Goal: Task Accomplishment & Management: Use online tool/utility

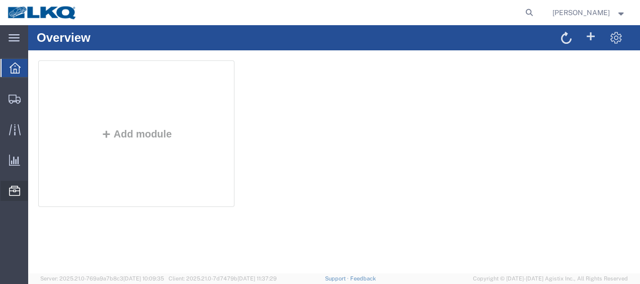
click at [0, 0] on span "Location Appointment" at bounding box center [0, 0] width 0 height 0
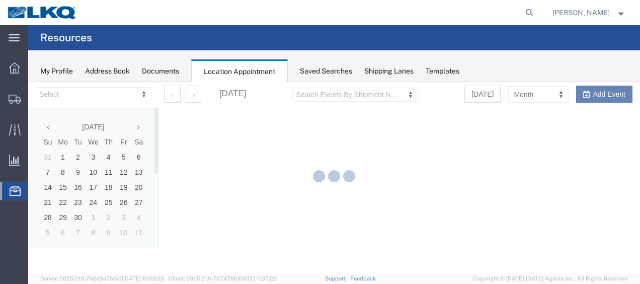
select select "27578"
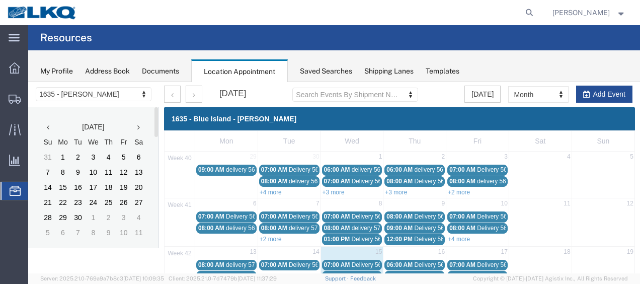
click at [138, 126] on icon at bounding box center [138, 127] width 3 height 7
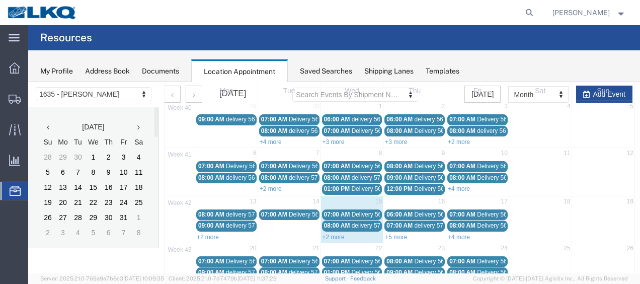
scroll to position [101, 0]
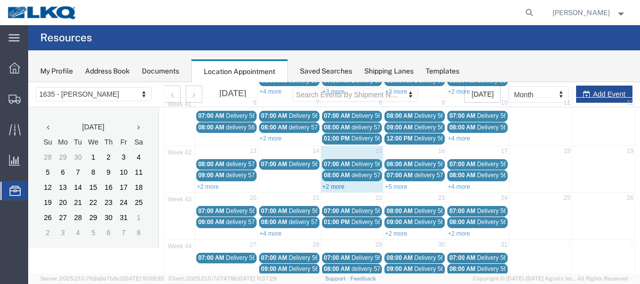
click at [332, 183] on link "+2 more" at bounding box center [334, 186] width 22 height 7
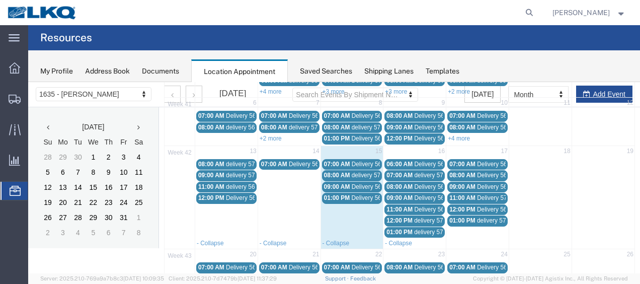
click at [345, 161] on span "07:00 AM" at bounding box center [337, 164] width 26 height 7
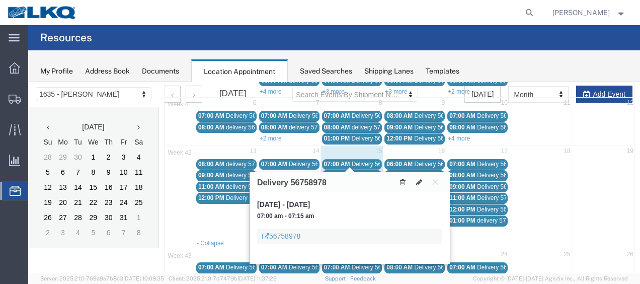
click at [437, 185] on button at bounding box center [436, 182] width 14 height 10
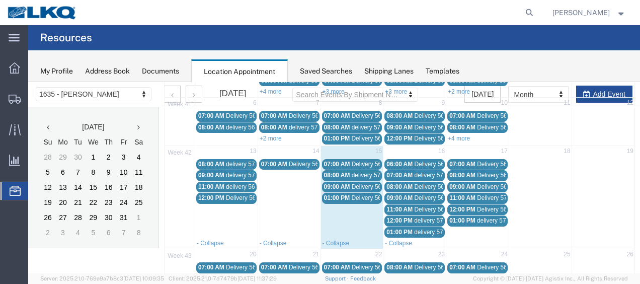
click at [362, 173] on span "delivery 57079289" at bounding box center [376, 175] width 49 height 7
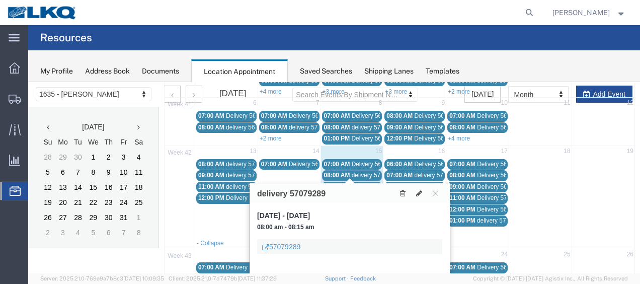
click at [436, 192] on icon at bounding box center [436, 193] width 6 height 6
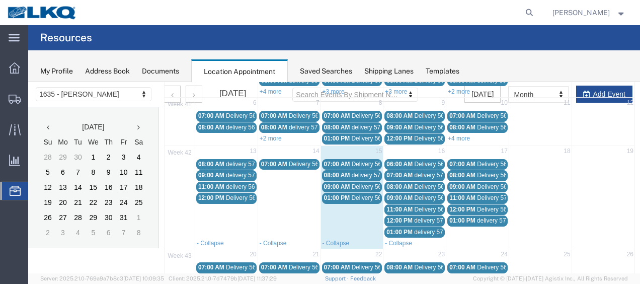
click at [356, 185] on span "Delivery 56743492" at bounding box center [377, 186] width 50 height 7
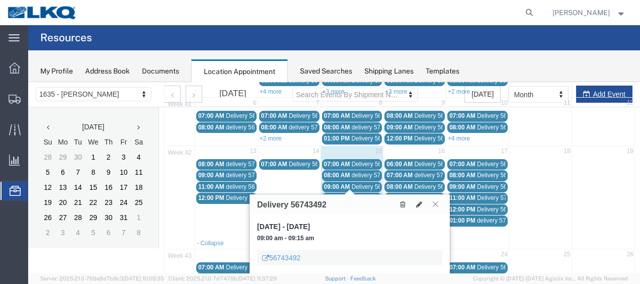
click at [438, 203] on icon at bounding box center [436, 204] width 6 height 6
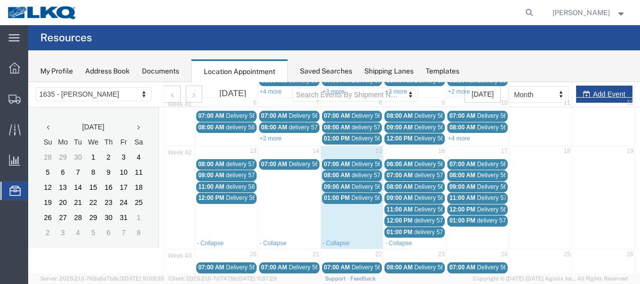
click at [337, 195] on span "01:00 PM" at bounding box center [337, 197] width 26 height 7
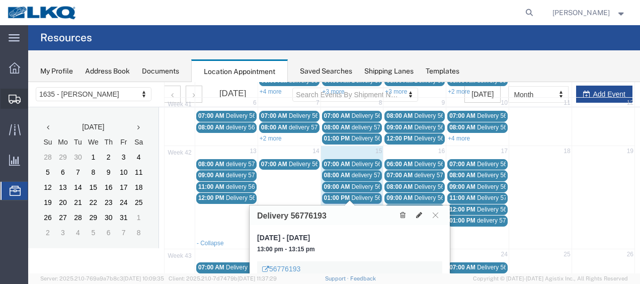
click at [0, 0] on span "Shipment Manager" at bounding box center [0, 0] width 0 height 0
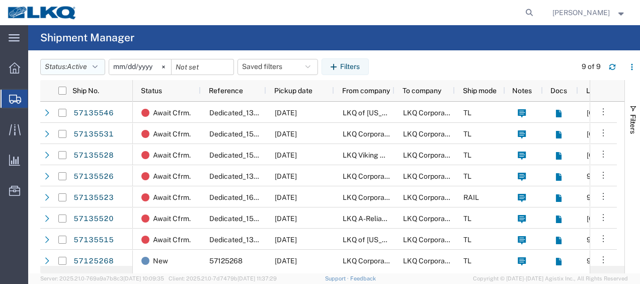
click at [97, 67] on icon "button" at bounding box center [95, 66] width 5 height 7
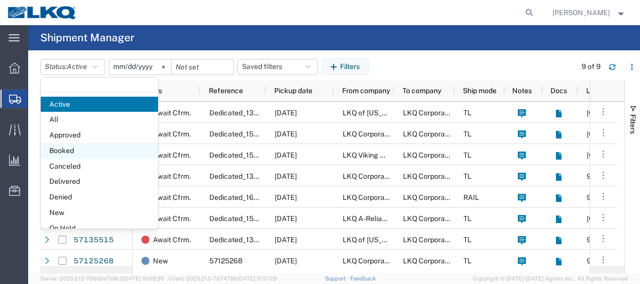
click at [60, 148] on span "Booked" at bounding box center [99, 151] width 117 height 16
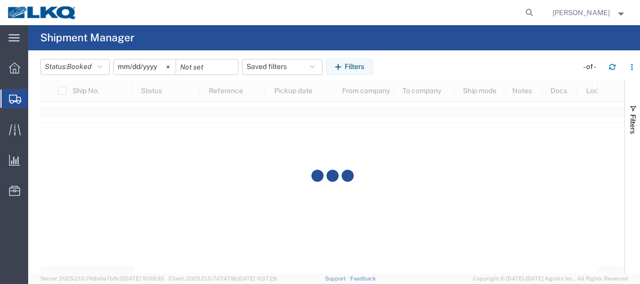
click at [122, 65] on input "[DATE]" at bounding box center [145, 66] width 62 height 15
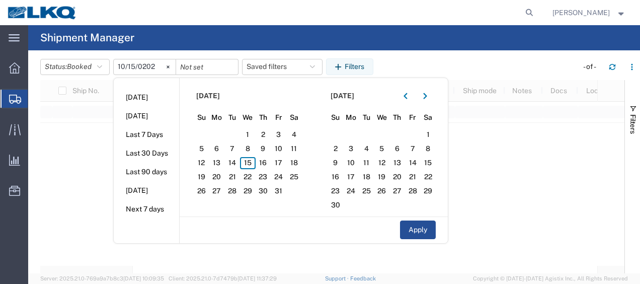
type input "[DATE]"
click at [254, 163] on span "15" at bounding box center [248, 163] width 16 height 12
click at [259, 162] on span "16" at bounding box center [264, 163] width 16 height 12
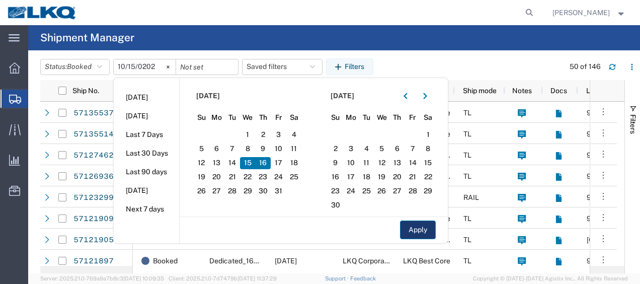
click at [419, 232] on button "Apply" at bounding box center [418, 229] width 36 height 19
type input "[DATE]"
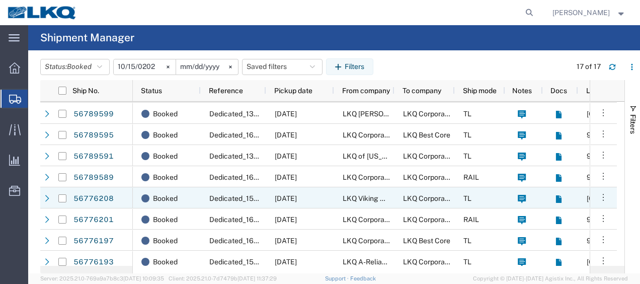
scroll to position [195, 0]
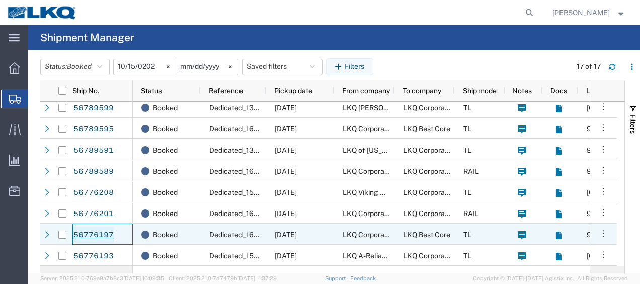
click at [97, 235] on link "56776197" at bounding box center [93, 235] width 41 height 16
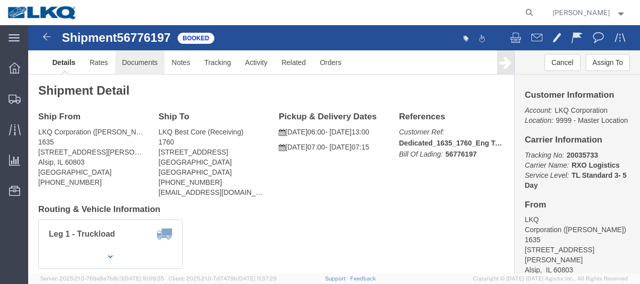
click link "Documents"
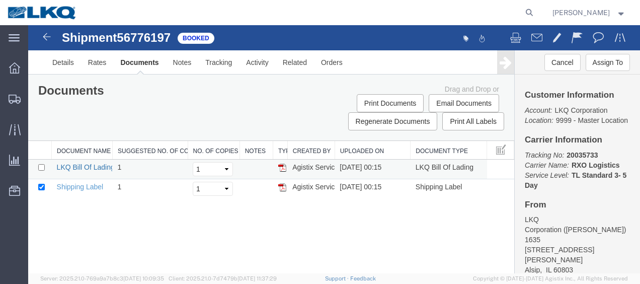
click at [88, 166] on link "LKQ Bill Of Lading" at bounding box center [86, 167] width 58 height 8
click at [51, 35] on img at bounding box center [47, 37] width 12 height 12
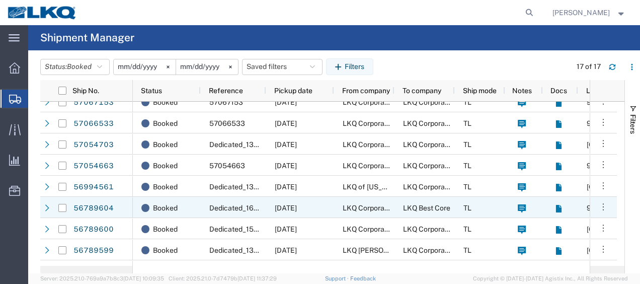
scroll to position [195, 0]
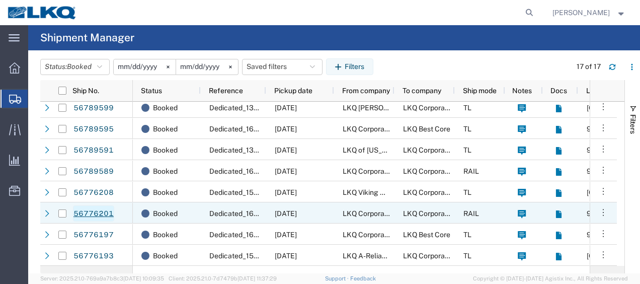
click at [91, 211] on link "56776201" at bounding box center [93, 213] width 41 height 16
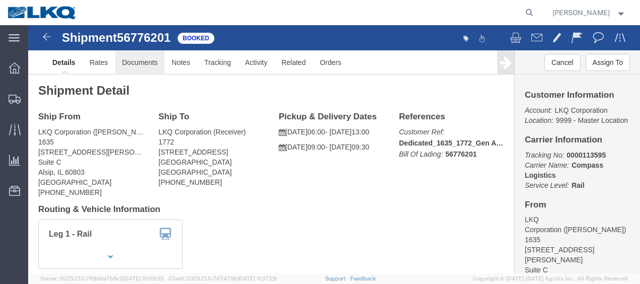
click link "Documents"
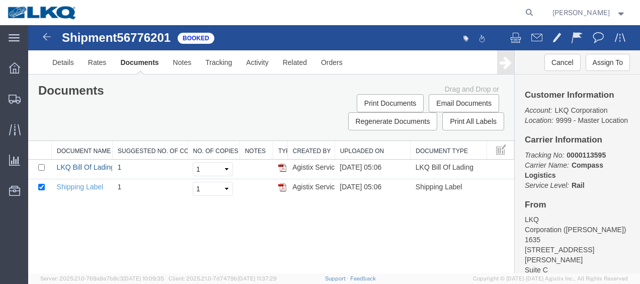
click at [86, 166] on link "LKQ Bill Of Lading" at bounding box center [86, 167] width 58 height 8
click at [49, 36] on img at bounding box center [47, 37] width 12 height 12
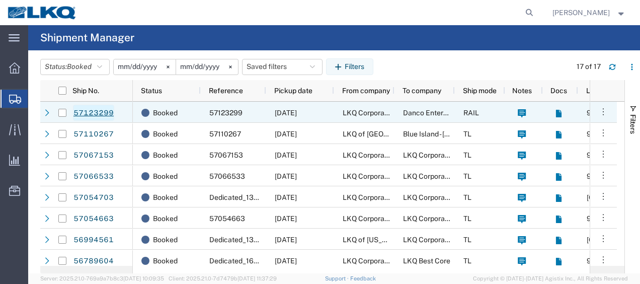
click at [100, 114] on link "57123299" at bounding box center [93, 113] width 41 height 16
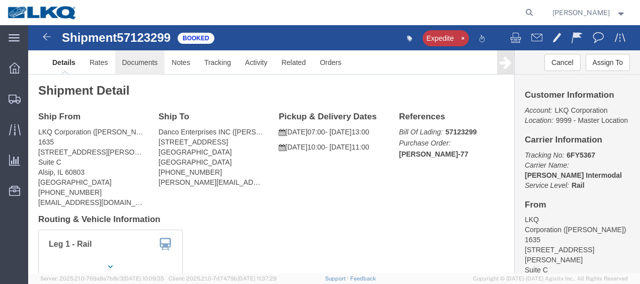
click link "Documents"
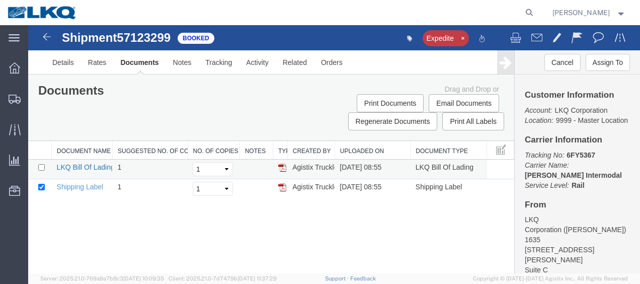
click at [86, 164] on link "LKQ Bill Of Lading" at bounding box center [86, 167] width 58 height 8
click at [50, 35] on img at bounding box center [47, 37] width 12 height 12
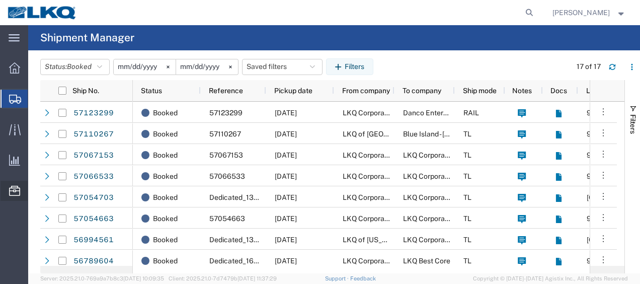
click at [0, 0] on span "Location Appointment" at bounding box center [0, 0] width 0 height 0
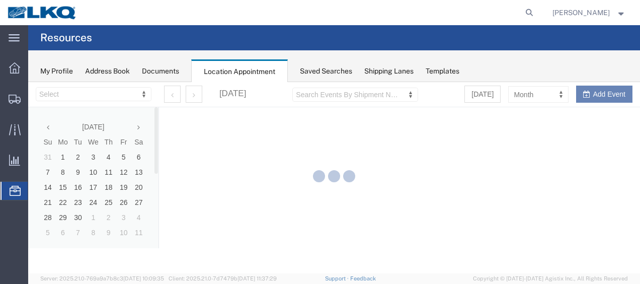
select select "27578"
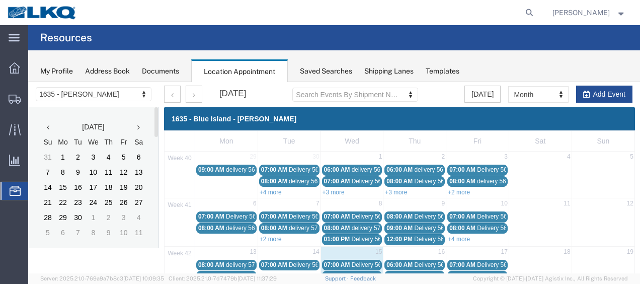
click at [138, 128] on icon at bounding box center [138, 127] width 3 height 7
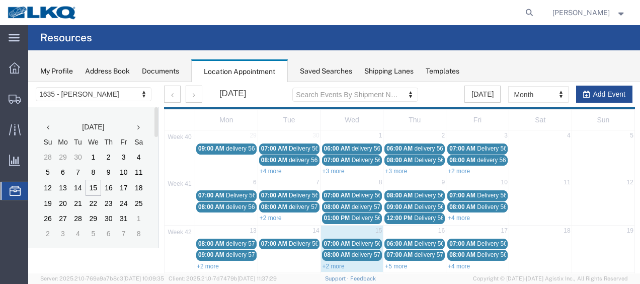
scroll to position [50, 0]
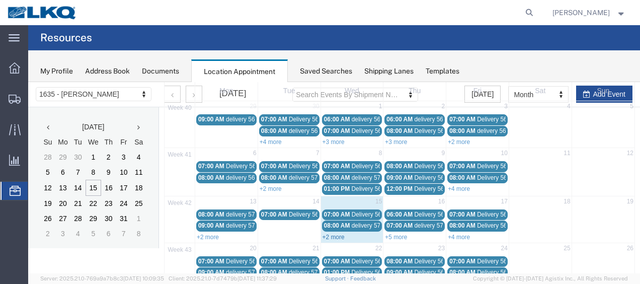
click at [330, 234] on link "+2 more" at bounding box center [334, 237] width 22 height 7
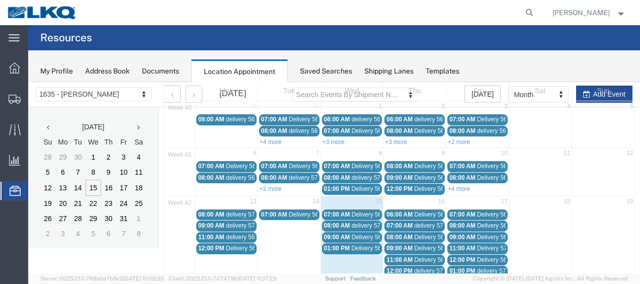
scroll to position [101, 0]
